Goal: Navigation & Orientation: Find specific page/section

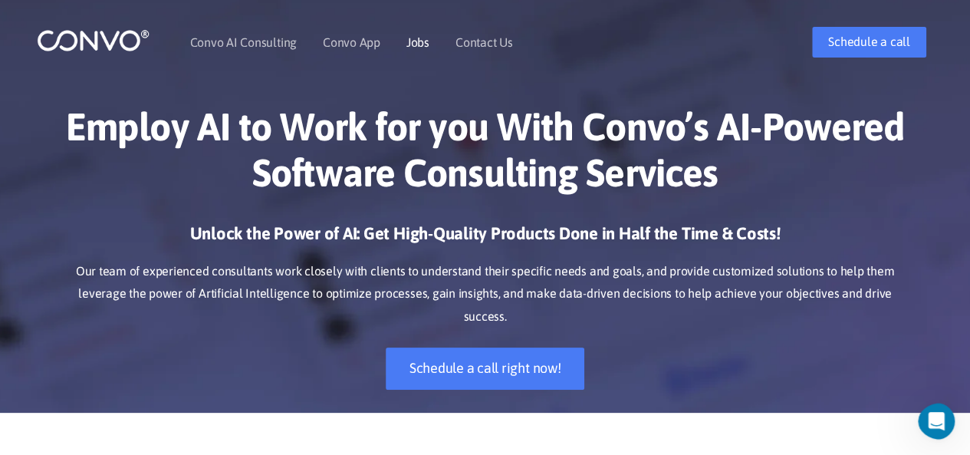
click at [419, 36] on link "Jobs" at bounding box center [418, 42] width 23 height 12
